Goal: Find specific page/section: Find specific page/section

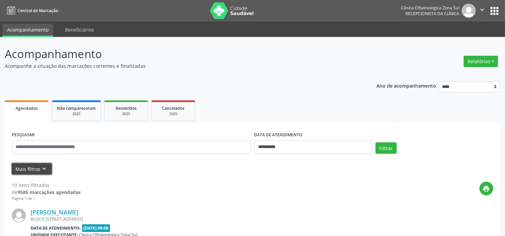
click at [43, 163] on button "Mais filtros keyboard_arrow_down" at bounding box center [32, 169] width 40 height 12
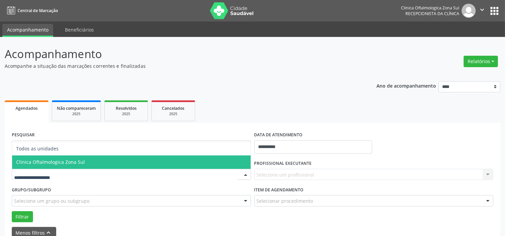
click at [68, 165] on span "Clinica Oftalmologica Zona Sul" at bounding box center [131, 162] width 238 height 13
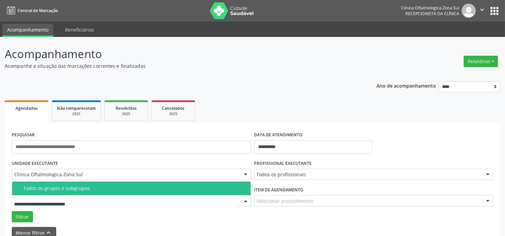
click at [73, 192] on span "Todos os grupos e subgrupos" at bounding box center [131, 188] width 238 height 13
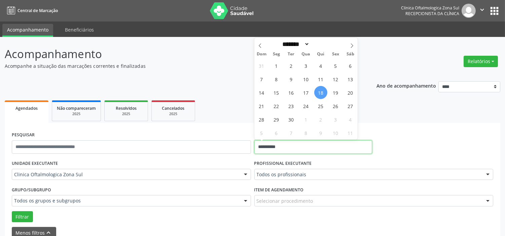
click at [294, 148] on input "**********" at bounding box center [313, 147] width 118 height 13
click at [334, 92] on span "19" at bounding box center [335, 92] width 13 height 13
type input "**********"
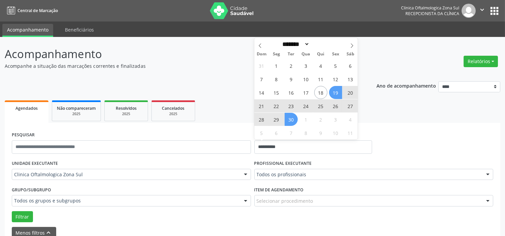
click at [290, 122] on span "30" at bounding box center [291, 119] width 13 height 13
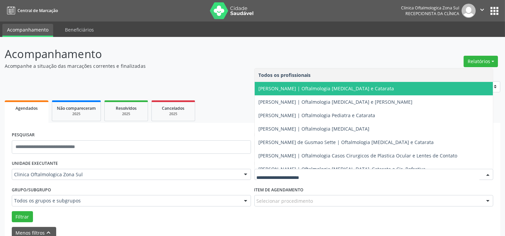
click at [287, 93] on span "[PERSON_NAME] | Oftalmologia [MEDICAL_DATA] e Catarata" at bounding box center [374, 88] width 238 height 13
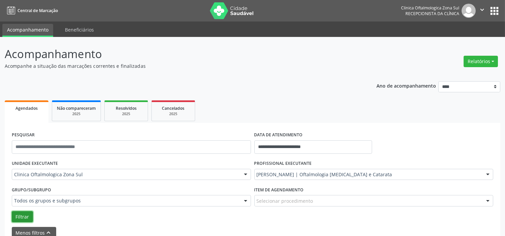
click at [27, 214] on button "Filtrar" at bounding box center [22, 217] width 21 height 11
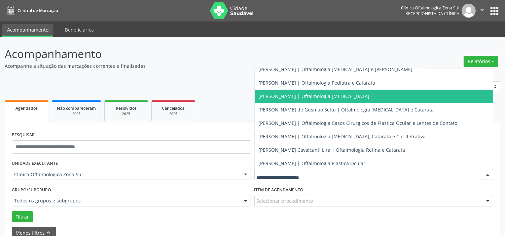
scroll to position [61, 0]
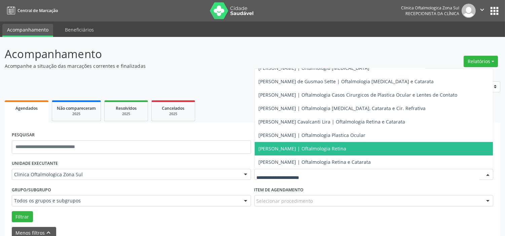
click at [290, 146] on span "[PERSON_NAME] | Oftalmologia Retina" at bounding box center [303, 149] width 88 height 6
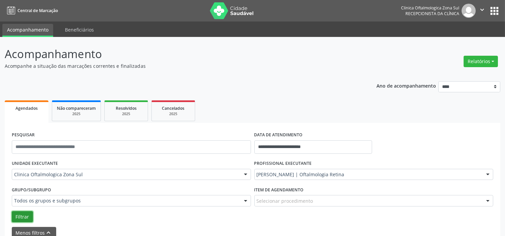
click at [26, 218] on button "Filtrar" at bounding box center [22, 217] width 21 height 11
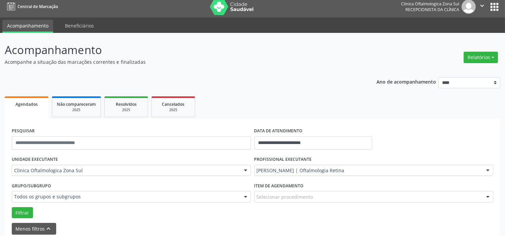
scroll to position [0, 0]
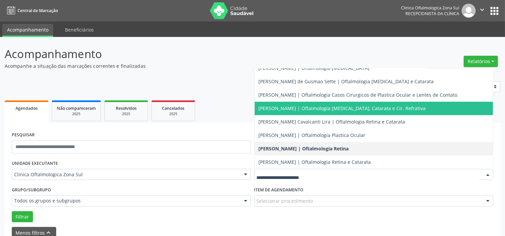
click at [295, 109] on span "[PERSON_NAME] | Oftalmologia [MEDICAL_DATA], Catarata e Cir. Refrativa" at bounding box center [342, 108] width 167 height 6
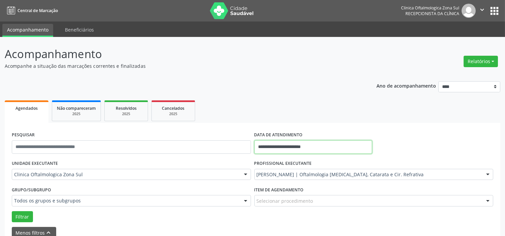
click at [306, 146] on input "**********" at bounding box center [313, 147] width 118 height 13
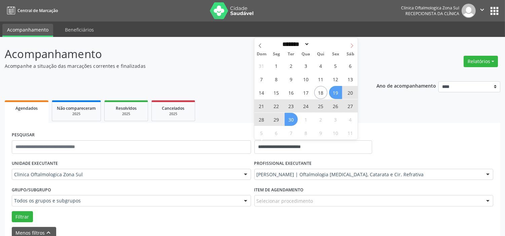
click at [350, 45] on icon at bounding box center [352, 45] width 5 height 5
select select "*"
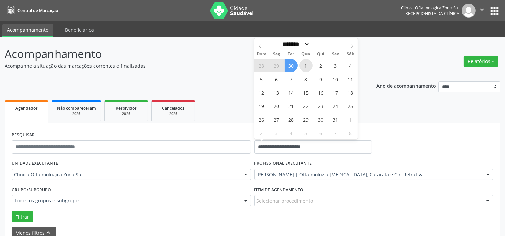
click at [303, 63] on span "1" at bounding box center [305, 65] width 13 height 13
type input "**********"
click at [353, 43] on span at bounding box center [351, 43] width 11 height 11
select select "**"
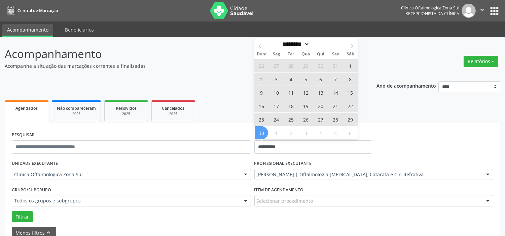
click at [261, 130] on span "30" at bounding box center [261, 132] width 13 height 13
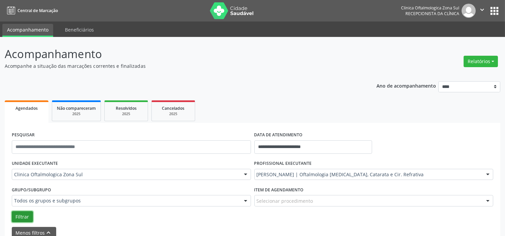
click at [28, 219] on button "Filtrar" at bounding box center [22, 217] width 21 height 11
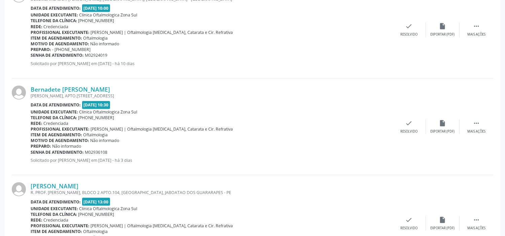
scroll to position [1514, 0]
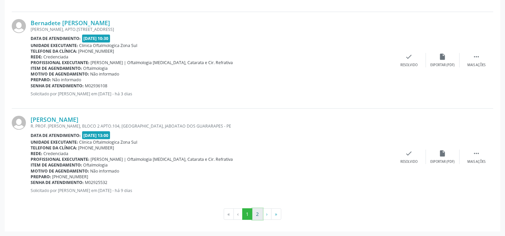
click at [259, 213] on button "2" at bounding box center [257, 214] width 10 height 11
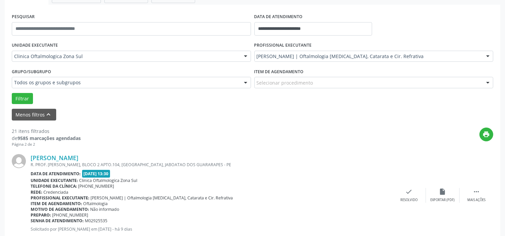
scroll to position [0, 0]
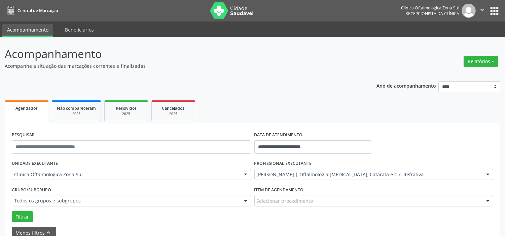
click at [480, 9] on icon "" at bounding box center [481, 9] width 7 height 7
click at [467, 40] on link "Sair" at bounding box center [465, 40] width 46 height 9
